Goal: Transaction & Acquisition: Purchase product/service

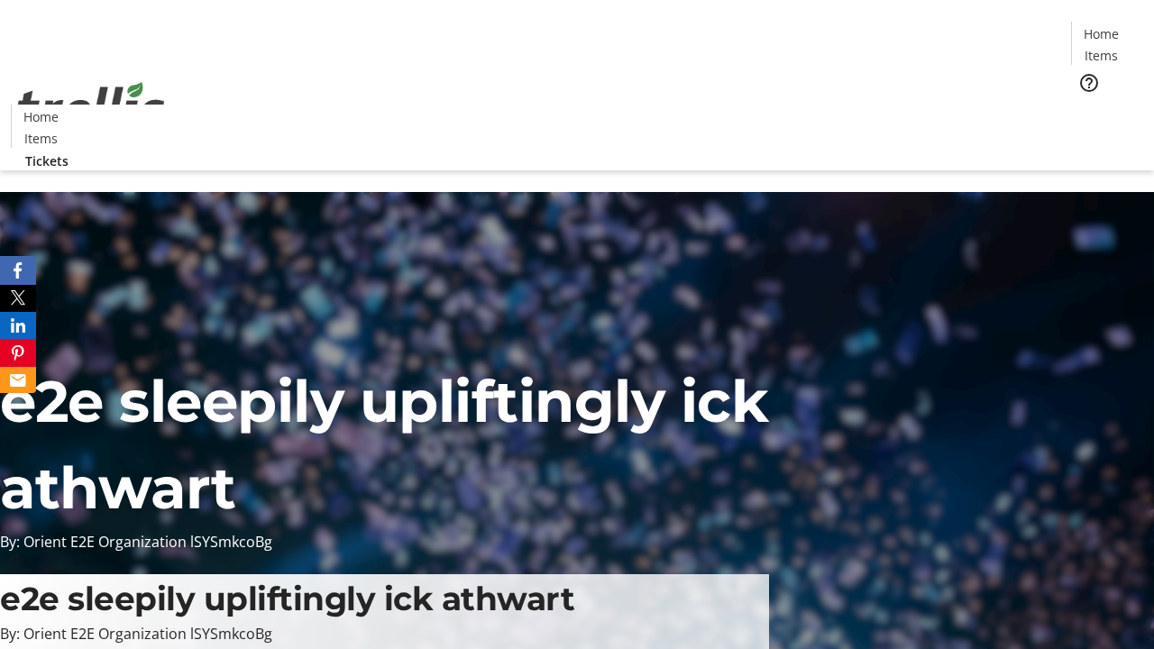
click at [1086, 105] on span "Tickets" at bounding box center [1107, 114] width 43 height 19
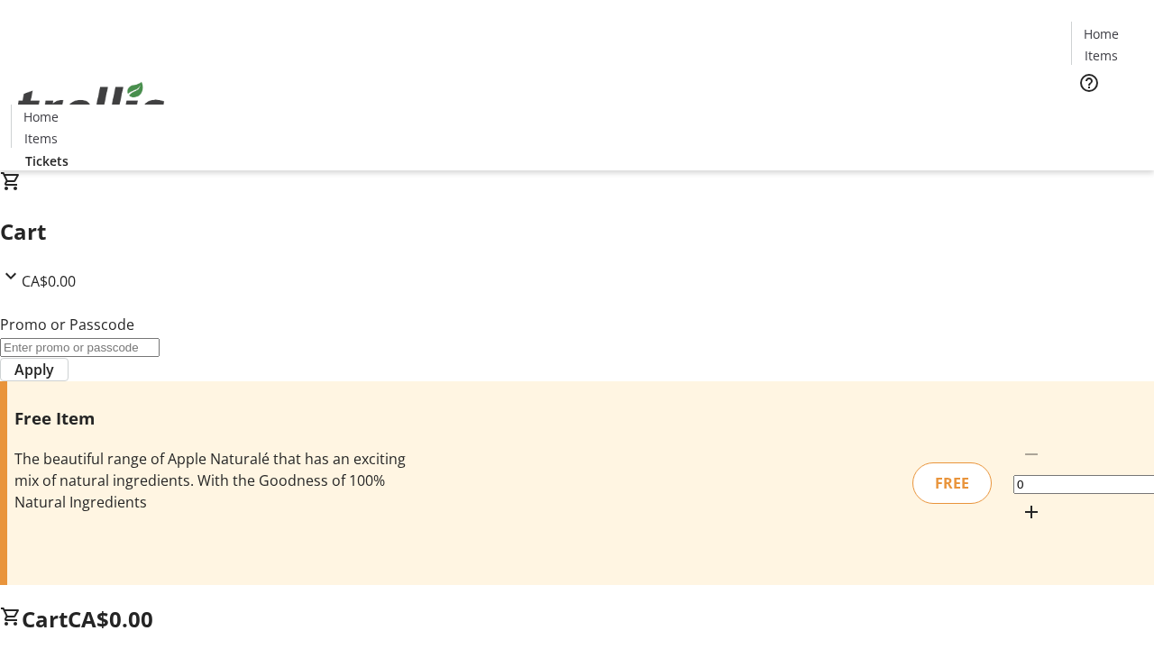
click at [1021, 501] on mat-icon "Increment by one" at bounding box center [1032, 512] width 22 height 22
type input "1"
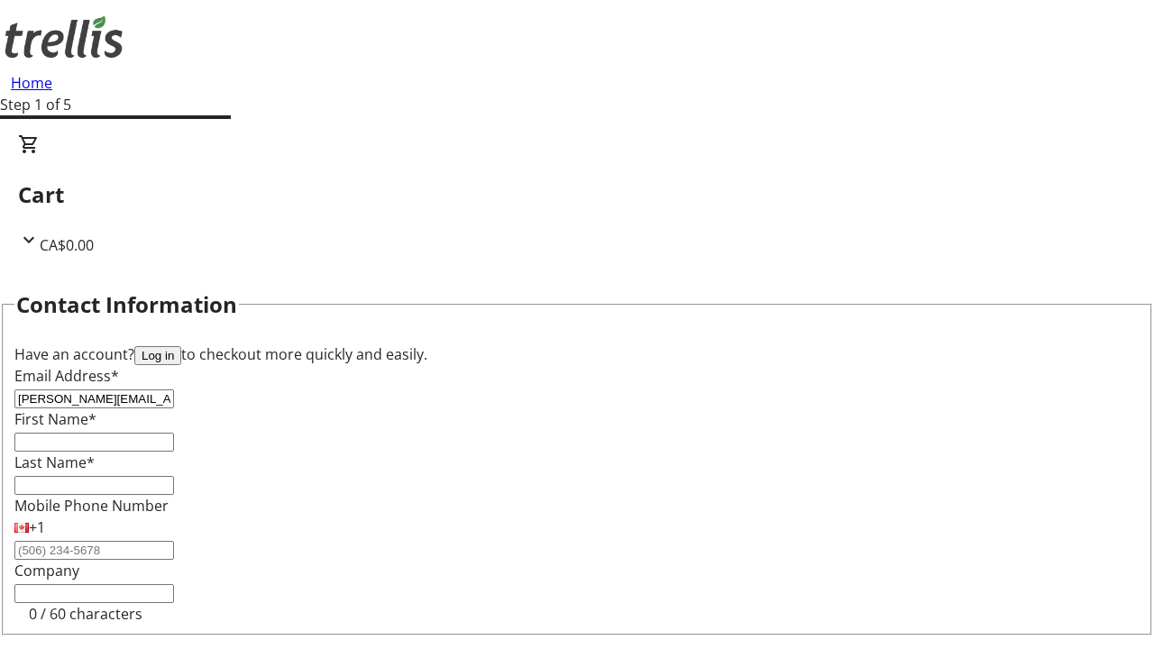
type input "[PERSON_NAME][EMAIL_ADDRESS][DOMAIN_NAME]"
type input "[PERSON_NAME]"
type input "Torphy"
